Goal: Task Accomplishment & Management: Manage account settings

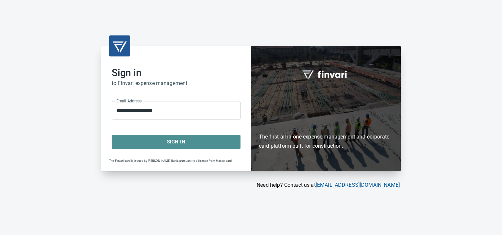
click at [183, 140] on span "Sign In" at bounding box center [176, 142] width 114 height 9
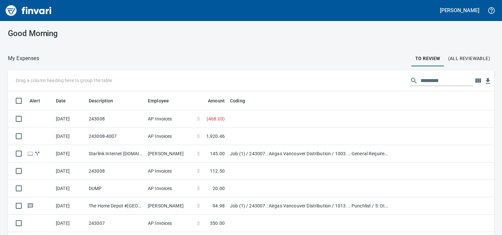
scroll to position [51, 0]
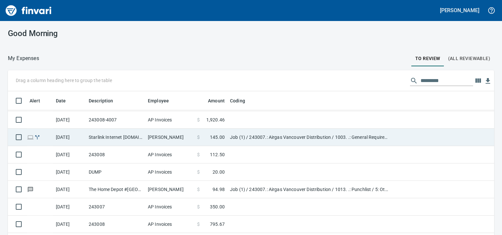
click at [270, 139] on td "Job (1) / 243007.: Airgas Vancouver Distribution / 1003. .: General Requirement…" at bounding box center [309, 137] width 164 height 17
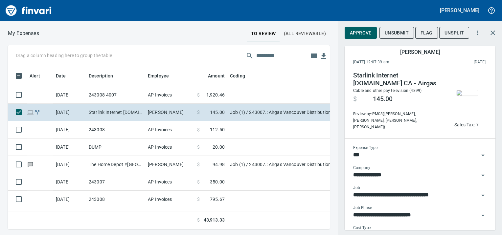
click at [461, 91] on img "button" at bounding box center [467, 92] width 21 height 5
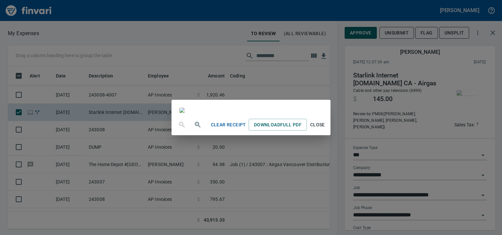
scroll to position [91, 0]
click at [325, 129] on span "Close" at bounding box center [318, 125] width 16 height 8
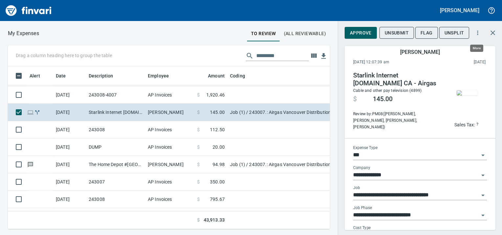
scroll to position [153, 312]
click at [475, 33] on icon "button" at bounding box center [478, 33] width 7 height 7
click at [389, 117] on div at bounding box center [251, 117] width 502 height 235
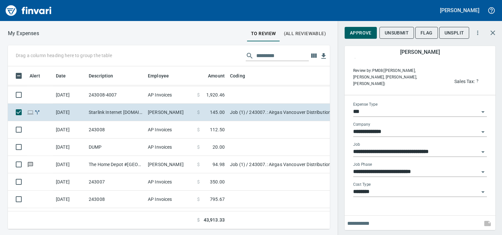
scroll to position [0, 0]
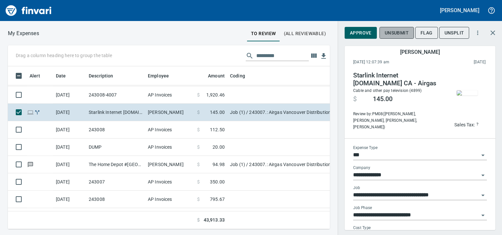
click at [395, 34] on span "Unsubmit" at bounding box center [397, 33] width 24 height 8
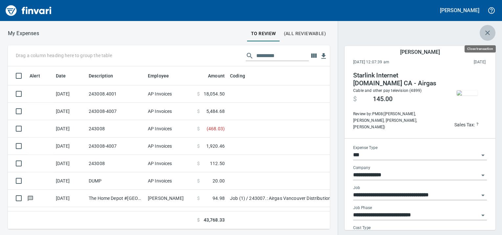
click at [487, 32] on icon "button" at bounding box center [488, 33] width 5 height 5
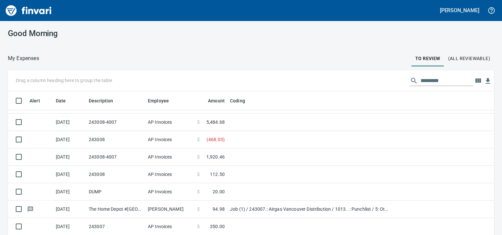
scroll to position [158, 471]
